Goal: Communication & Community: Ask a question

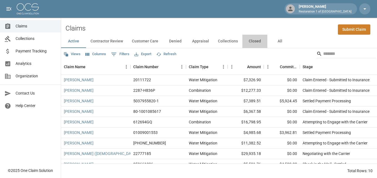
click at [254, 40] on button "Closed" at bounding box center [254, 41] width 25 height 13
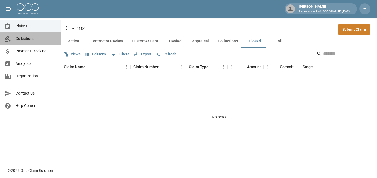
click at [23, 39] on span "Collections" at bounding box center [36, 39] width 41 height 6
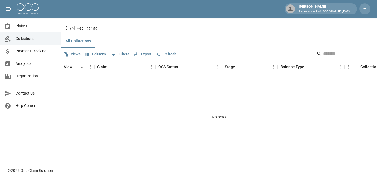
click at [27, 52] on span "Payment Tracking" at bounding box center [36, 51] width 41 height 6
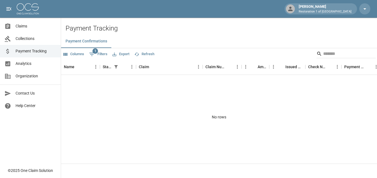
click at [28, 28] on span "Claims" at bounding box center [36, 26] width 41 height 6
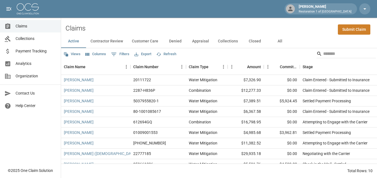
scroll to position [21, 0]
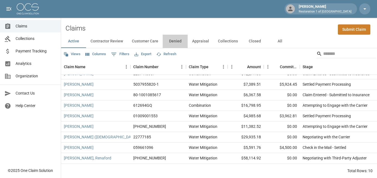
click at [173, 41] on button "Denied" at bounding box center [175, 41] width 25 height 13
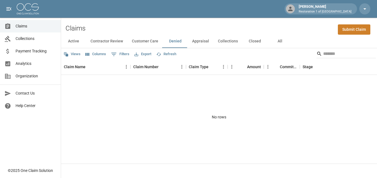
click at [200, 41] on button "Appraisal" at bounding box center [201, 41] width 26 height 13
click at [230, 42] on button "Collections" at bounding box center [227, 41] width 29 height 13
click at [257, 41] on button "Closed" at bounding box center [254, 41] width 25 height 13
click at [278, 40] on button "All" at bounding box center [279, 41] width 25 height 13
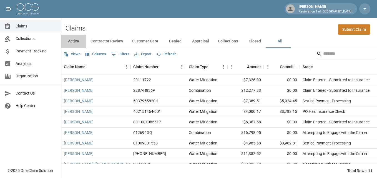
click at [74, 42] on button "Active" at bounding box center [73, 41] width 25 height 13
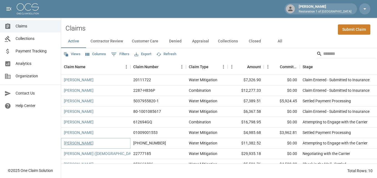
click at [82, 143] on link "[PERSON_NAME]" at bounding box center [79, 143] width 30 height 6
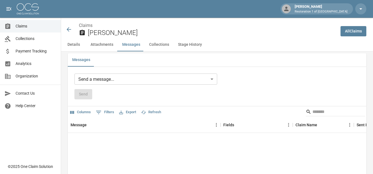
scroll to position [527, 0]
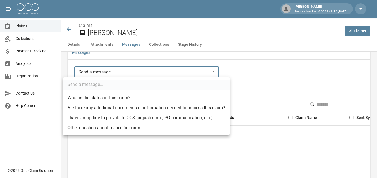
click at [106, 128] on li "Other question about a specific claim" at bounding box center [146, 128] width 166 height 10
type input "**********"
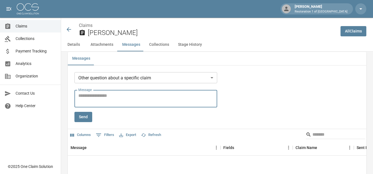
click at [95, 92] on textarea "Message" at bounding box center [145, 98] width 135 height 13
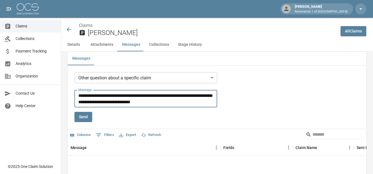
click at [190, 99] on textarea "**********" at bounding box center [146, 98] width 137 height 13
type textarea "**********"
click at [82, 112] on button "Send" at bounding box center [83, 117] width 18 height 10
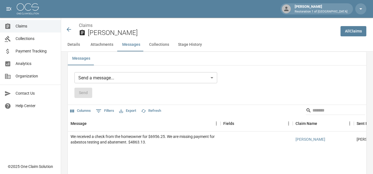
click at [16, 24] on span "Claims" at bounding box center [36, 26] width 41 height 6
